Goal: Find specific page/section: Find specific page/section

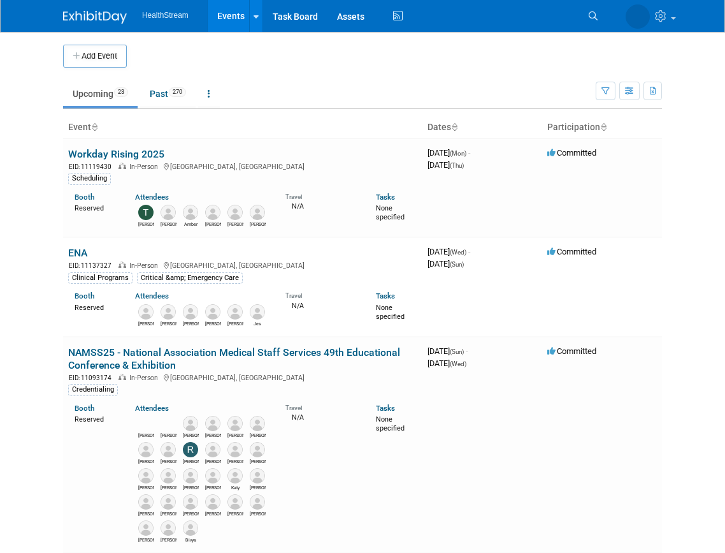
click at [32, 409] on body "HealthStream Events Add Event Bulk Upload Events Shareable Event Boards Recentl…" at bounding box center [362, 276] width 725 height 553
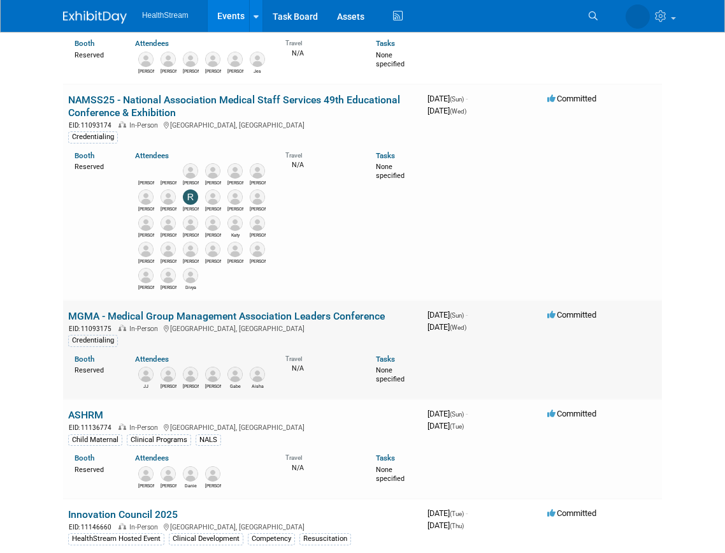
scroll to position [255, 0]
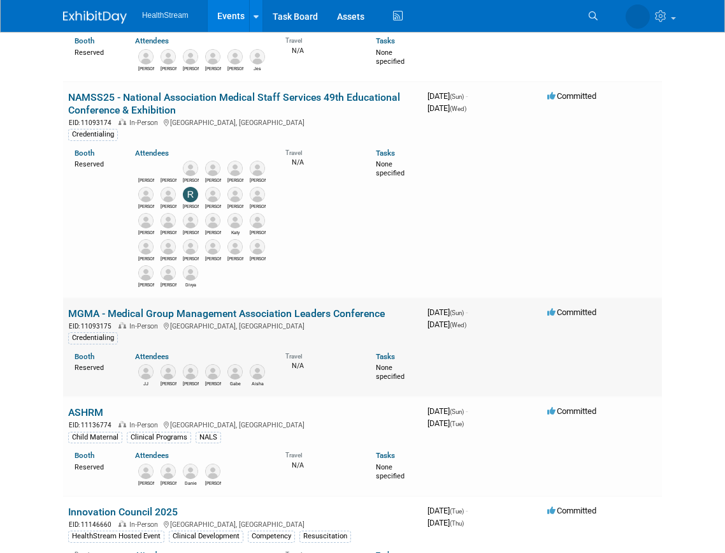
click at [124, 314] on link "MGMA - Medical Group Management Association Leaders Conference" at bounding box center [226, 313] width 317 height 12
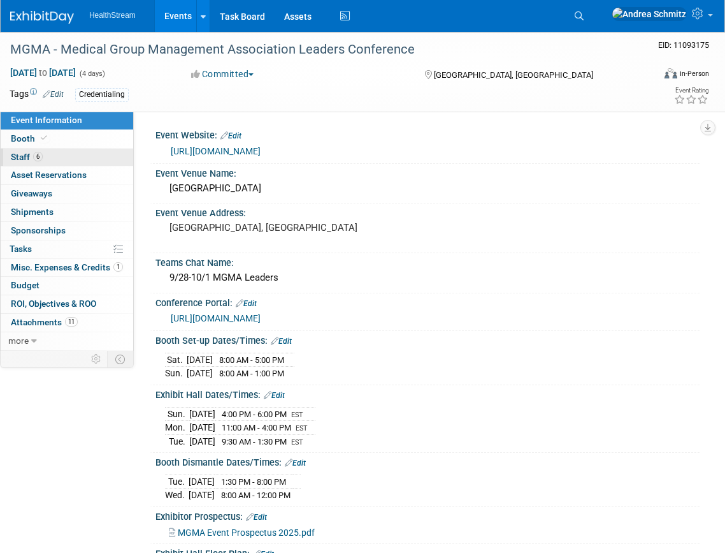
click at [57, 154] on link "6 Staff 6" at bounding box center [67, 157] width 133 height 18
